Goal: Information Seeking & Learning: Learn about a topic

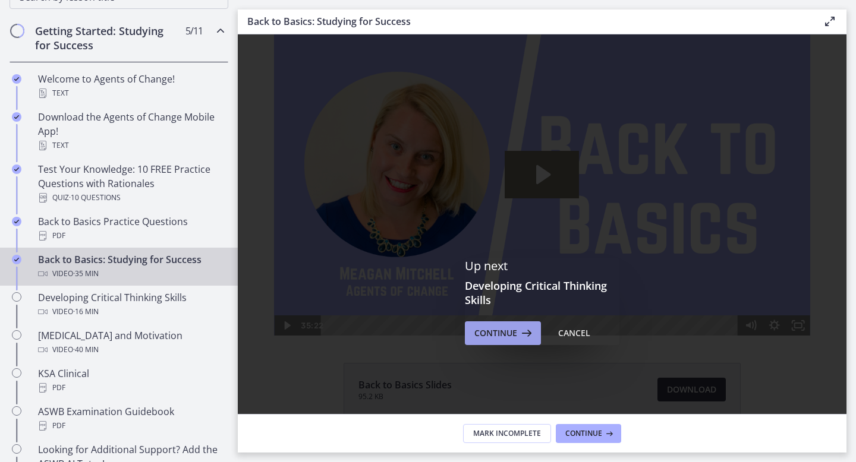
click at [478, 337] on span "Continue" at bounding box center [495, 333] width 43 height 14
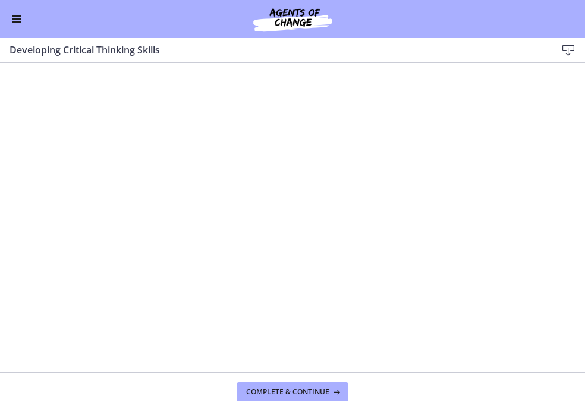
scroll to position [210, 0]
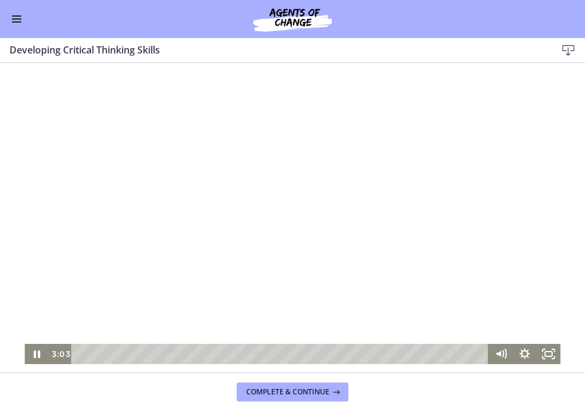
click at [471, 30] on div "Go to Dashboard" at bounding box center [292, 19] width 585 height 38
click at [397, 115] on div at bounding box center [291, 213] width 535 height 301
click at [369, 174] on div at bounding box center [291, 213] width 535 height 301
click at [263, 216] on div at bounding box center [291, 213] width 535 height 301
click at [353, 231] on div at bounding box center [291, 213] width 535 height 301
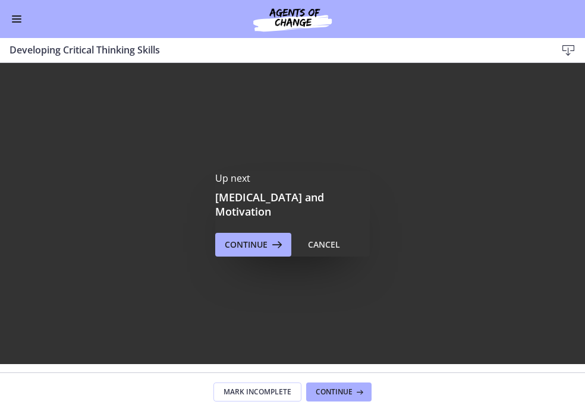
scroll to position [0, 0]
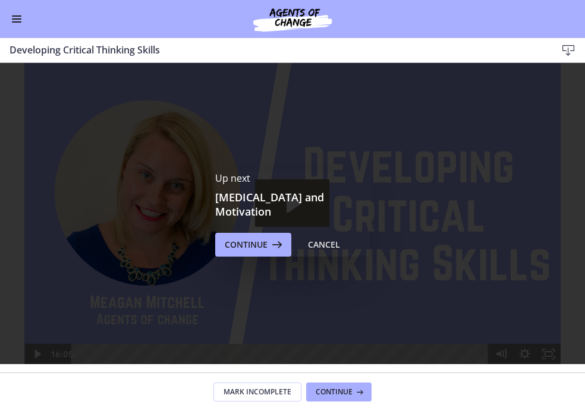
click at [345, 157] on div "Up next [MEDICAL_DATA] and Motivation Continue Cancel" at bounding box center [292, 213] width 585 height 301
click at [258, 241] on span "Continue" at bounding box center [246, 245] width 43 height 14
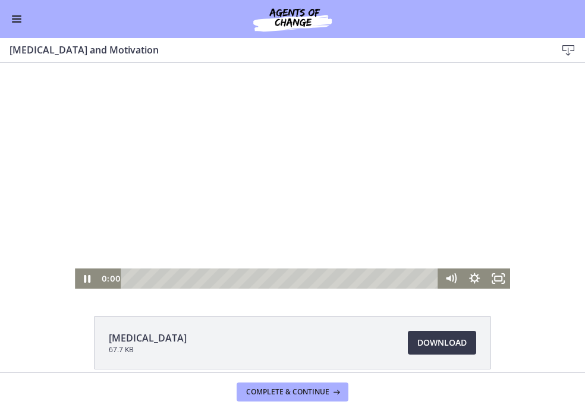
scroll to position [22, 0]
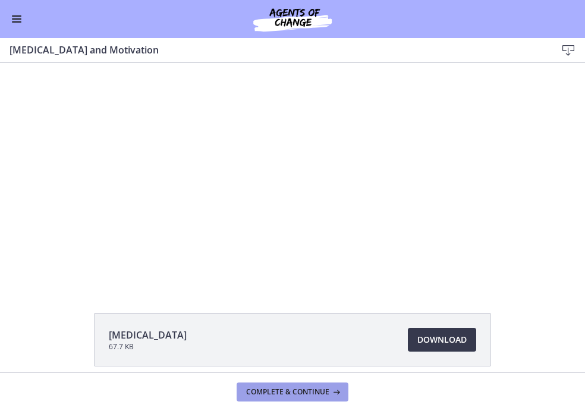
click at [272, 393] on span "Complete & continue" at bounding box center [287, 392] width 83 height 10
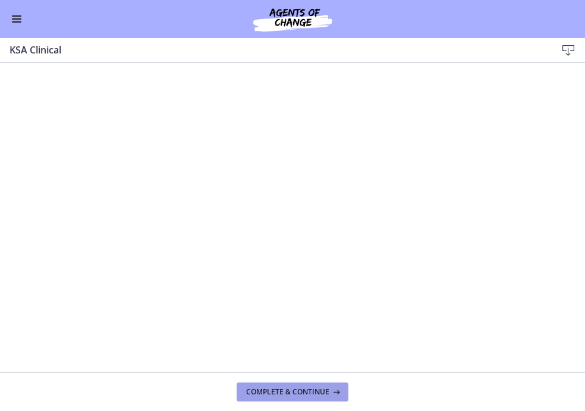
click at [320, 392] on span "Complete & continue" at bounding box center [287, 392] width 83 height 10
click at [279, 399] on button "Complete & continue" at bounding box center [292, 392] width 112 height 19
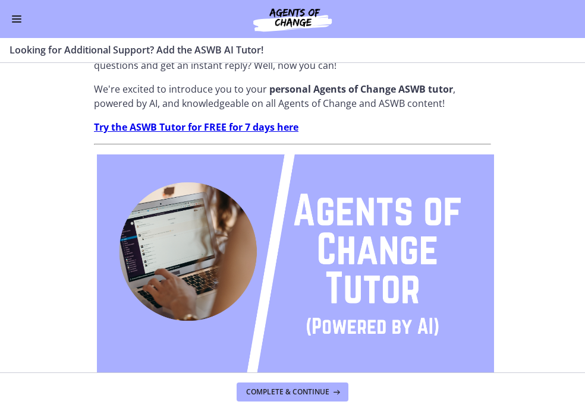
scroll to position [54, 0]
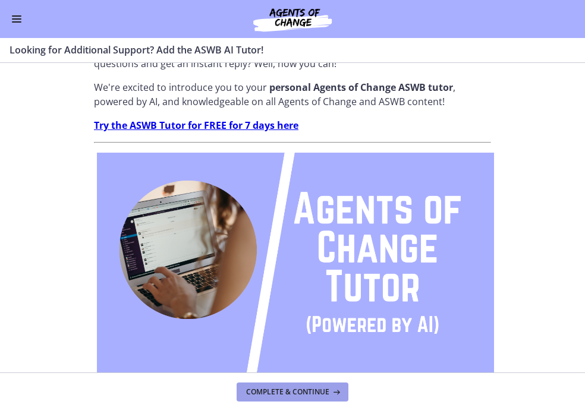
click at [295, 395] on span "Complete & continue" at bounding box center [287, 392] width 83 height 10
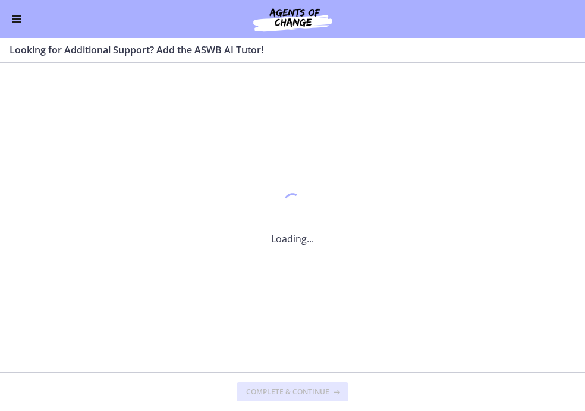
scroll to position [0, 0]
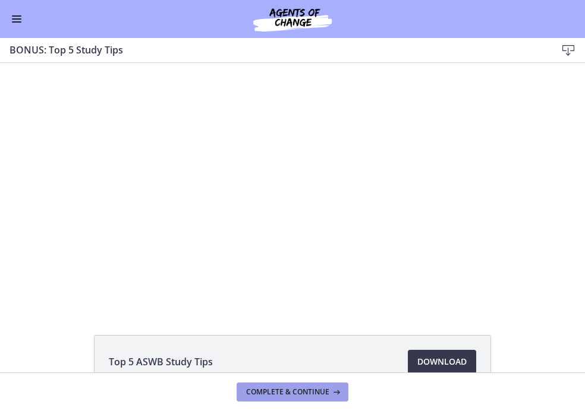
click at [267, 396] on span "Complete & continue" at bounding box center [287, 392] width 83 height 10
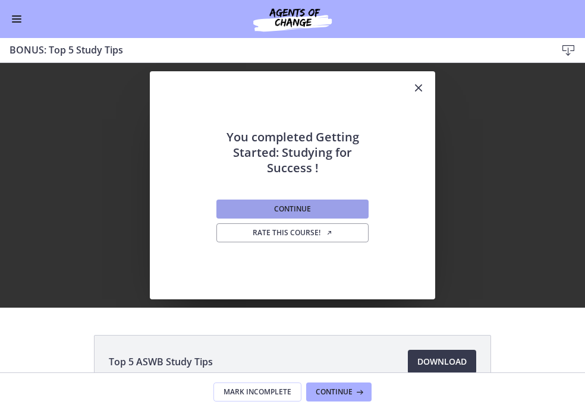
click at [332, 213] on button "Continue" at bounding box center [292, 209] width 152 height 19
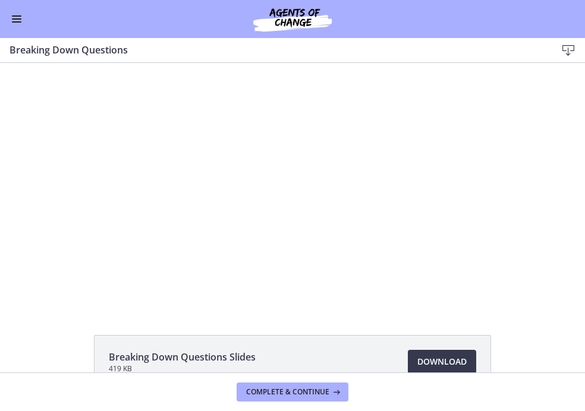
click at [332, 213] on div at bounding box center [292, 185] width 435 height 245
drag, startPoint x: 332, startPoint y: 276, endPoint x: 334, endPoint y: 213, distance: 63.0
click at [332, 213] on div at bounding box center [292, 185] width 435 height 245
click at [75, 63] on button "Play Video: cbe18pht4o1cl02sia30.mp4" at bounding box center [75, 63] width 1 height 1
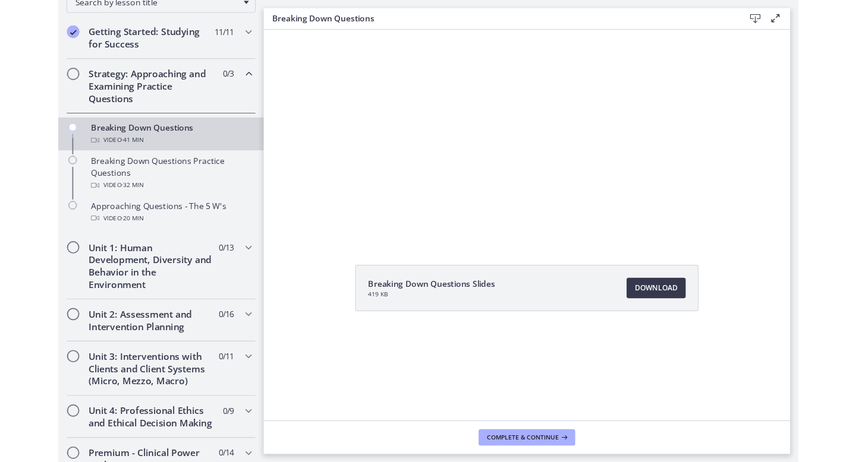
scroll to position [209, 0]
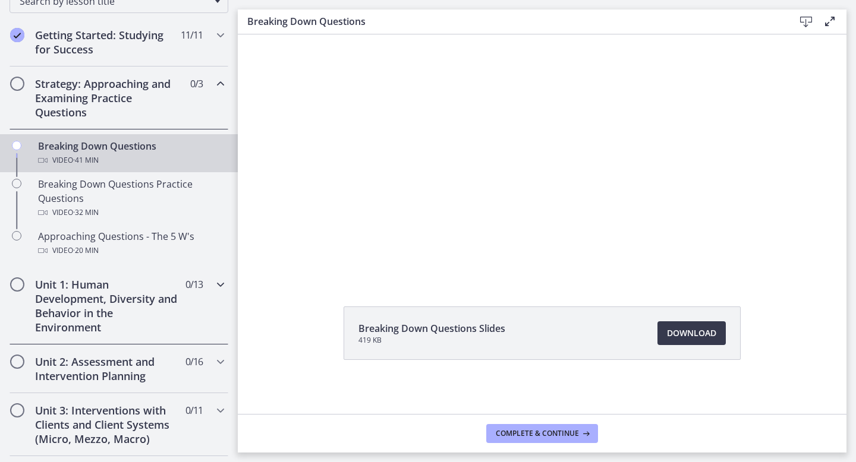
click at [135, 315] on h2 "Unit 1: Human Development, Diversity and Behavior in the Environment" at bounding box center [107, 305] width 145 height 57
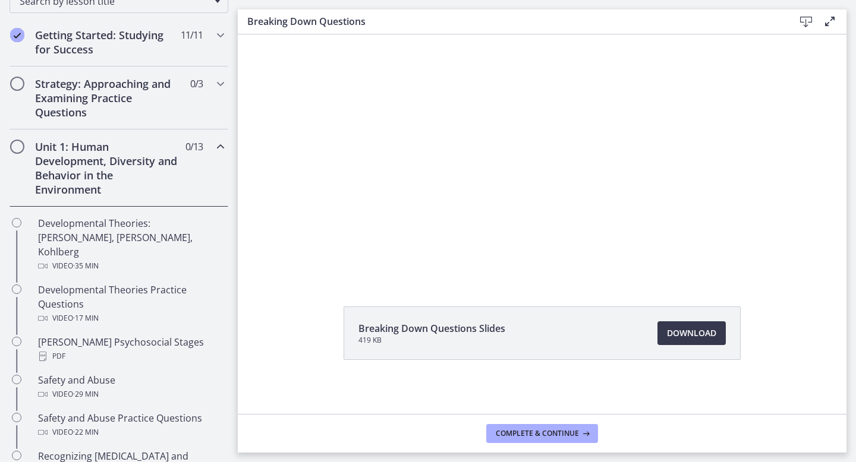
click at [41, 166] on h2 "Unit 1: Human Development, Diversity and Behavior in the Environment" at bounding box center [107, 168] width 145 height 57
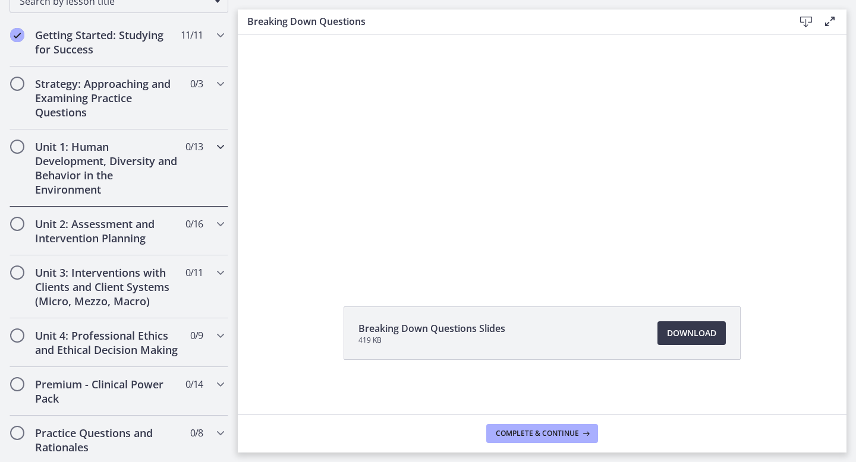
click at [41, 166] on h2 "Unit 1: Human Development, Diversity and Behavior in the Environment" at bounding box center [107, 168] width 145 height 57
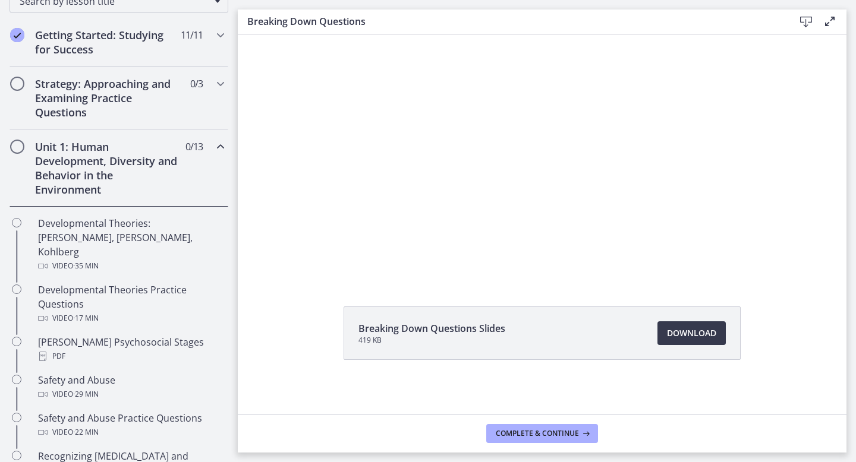
click at [83, 175] on h2 "Unit 1: Human Development, Diversity and Behavior in the Environment" at bounding box center [107, 168] width 145 height 57
click at [98, 111] on h2 "Strategy: Approaching and Examining Practice Questions" at bounding box center [107, 98] width 145 height 43
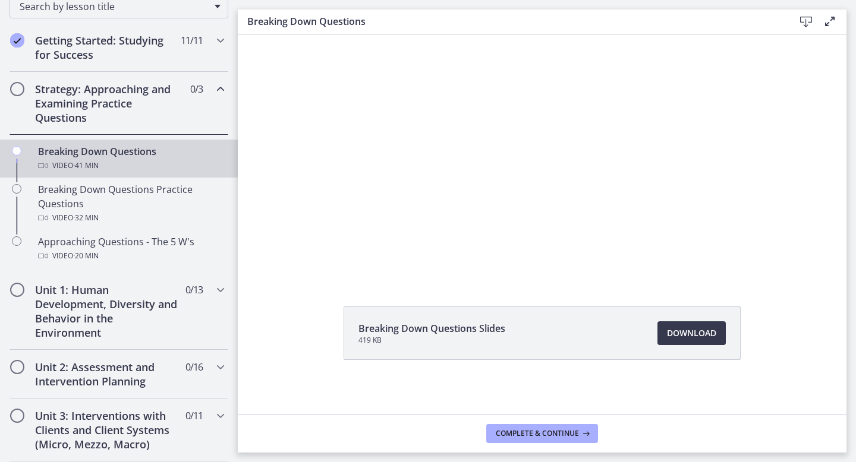
scroll to position [200, 0]
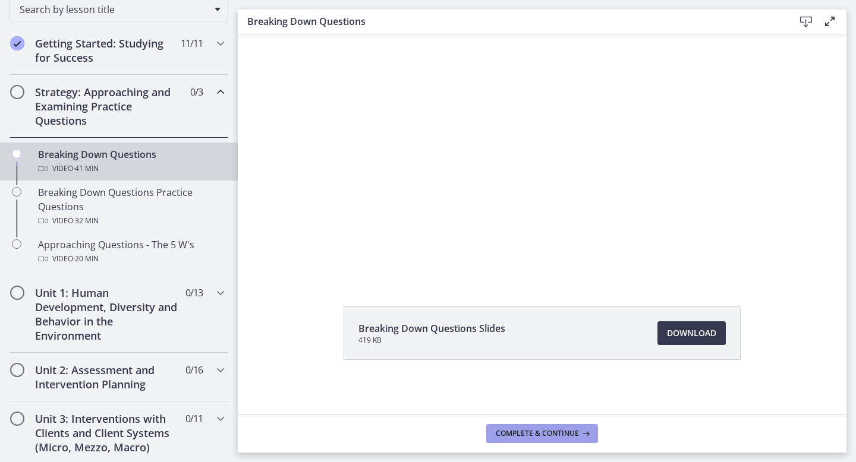
click at [545, 436] on span "Complete & continue" at bounding box center [537, 434] width 83 height 10
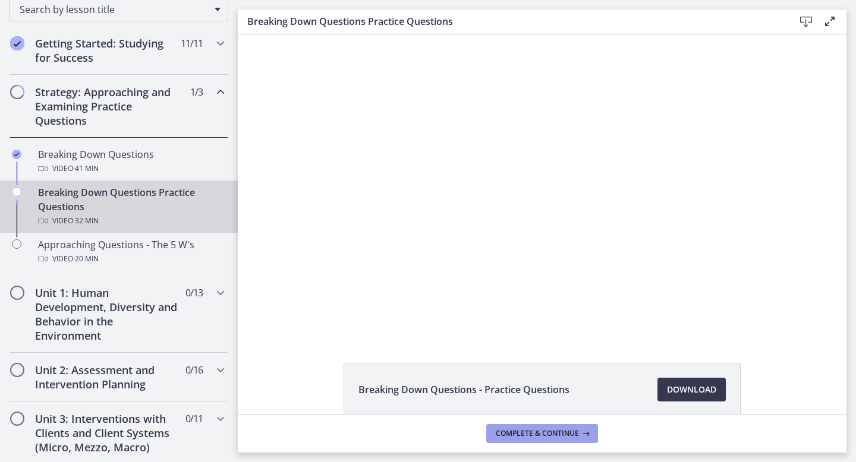
click at [545, 436] on span "Complete & continue" at bounding box center [537, 434] width 83 height 10
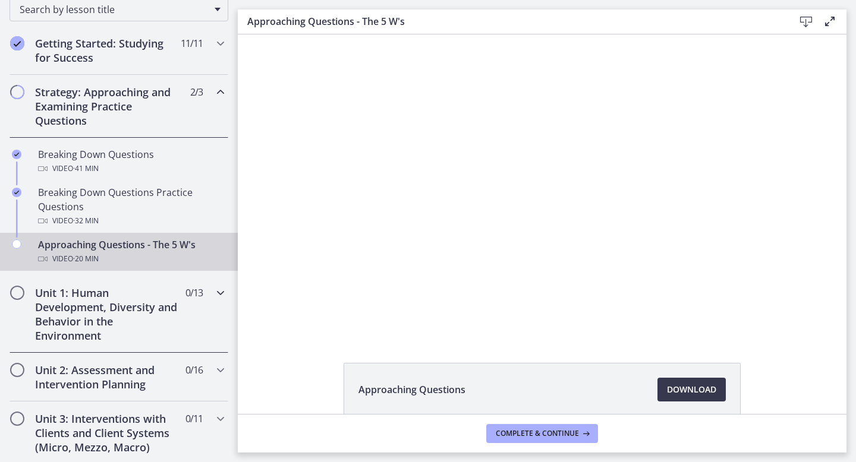
click at [108, 314] on h2 "Unit 1: Human Development, Diversity and Behavior in the Environment" at bounding box center [107, 314] width 145 height 57
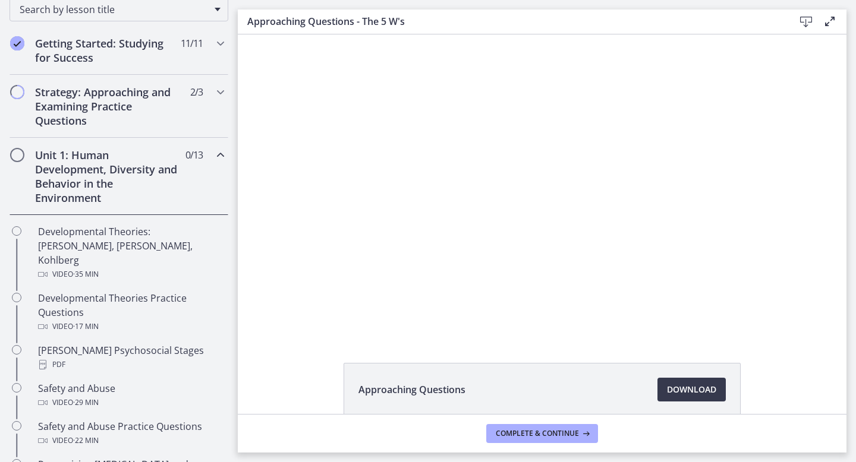
click at [97, 184] on h2 "Unit 1: Human Development, Diversity and Behavior in the Environment" at bounding box center [107, 176] width 145 height 57
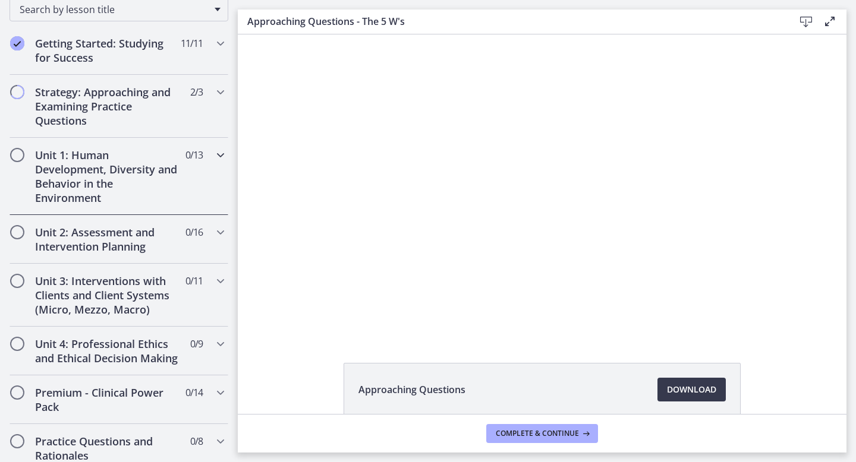
click at [97, 184] on h2 "Unit 1: Human Development, Diversity and Behavior in the Environment" at bounding box center [107, 176] width 145 height 57
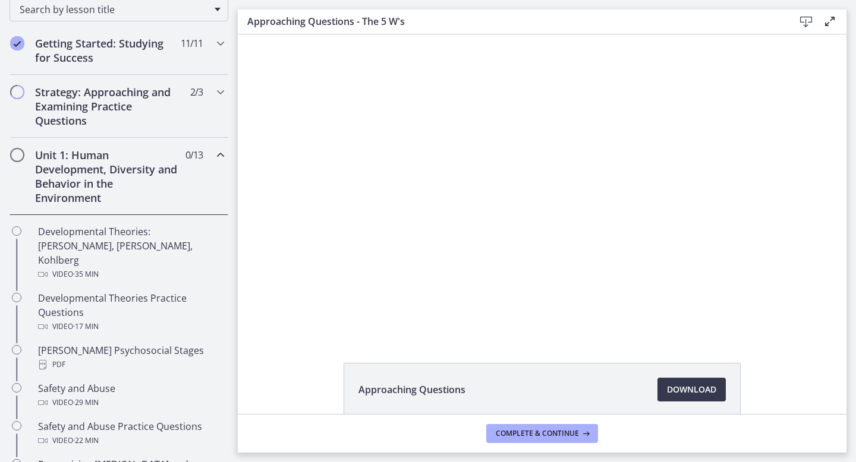
click at [97, 184] on h2 "Unit 1: Human Development, Diversity and Behavior in the Environment" at bounding box center [107, 176] width 145 height 57
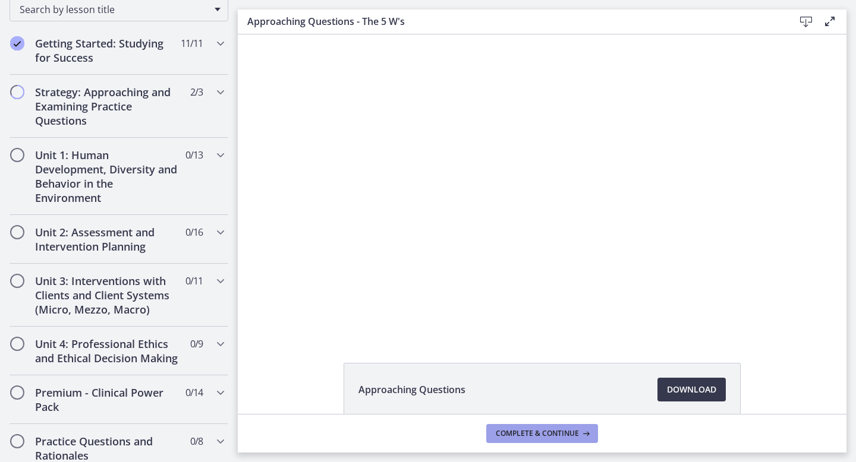
click at [540, 439] on button "Complete & continue" at bounding box center [542, 433] width 112 height 19
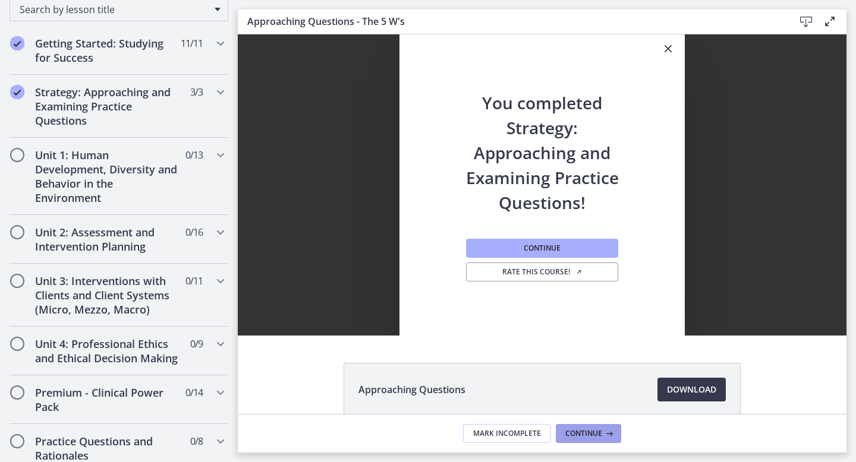
click at [579, 438] on span "Continue" at bounding box center [583, 434] width 37 height 10
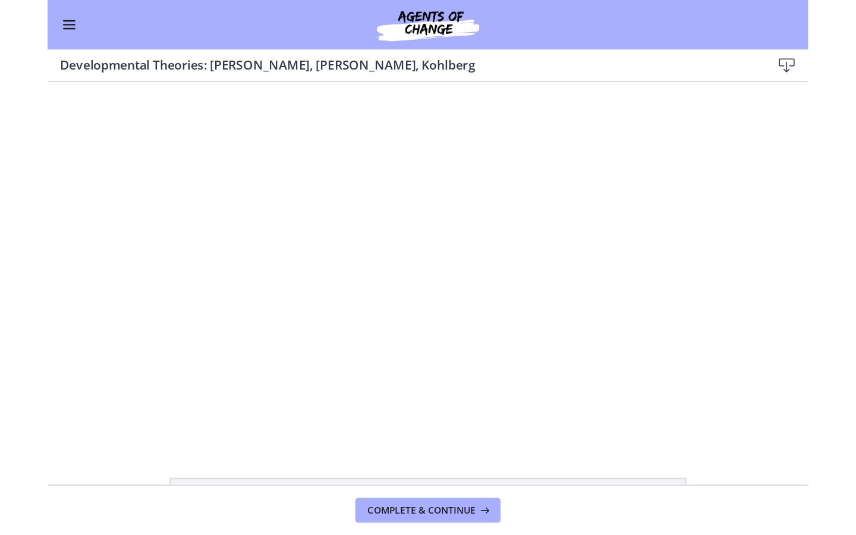
scroll to position [197, 0]
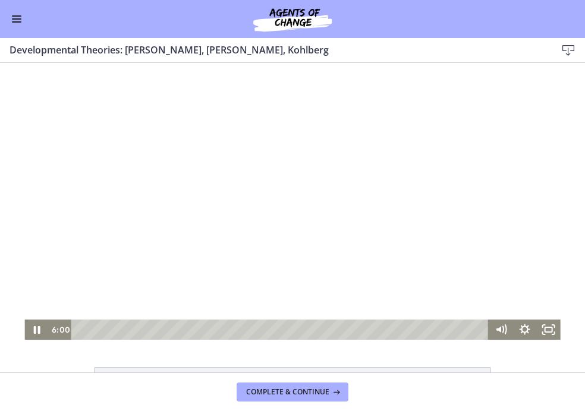
click at [310, 212] on div at bounding box center [291, 189] width 535 height 301
click at [239, 178] on div at bounding box center [291, 189] width 535 height 301
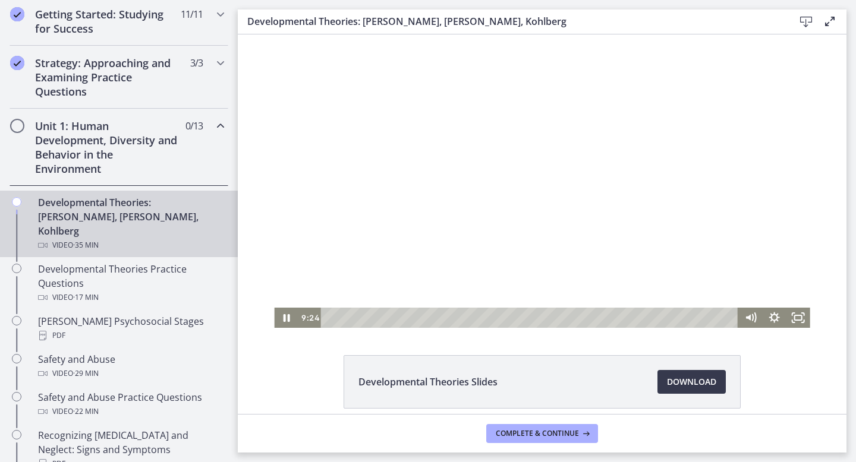
scroll to position [0, 0]
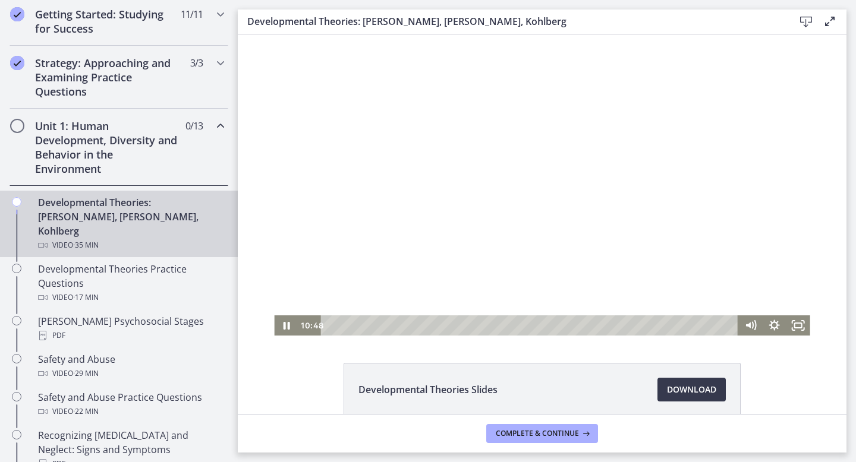
click at [274, 34] on button "Pause: crt89dfaoh5c72tgt07g.mp4" at bounding box center [274, 34] width 1 height 1
click at [274, 34] on button "Play Video: crt89dfaoh5c72tgt07g.mp4" at bounding box center [274, 34] width 1 height 1
click at [498, 325] on div "14:33" at bounding box center [531, 326] width 403 height 20
